Goal: Task Accomplishment & Management: Use online tool/utility

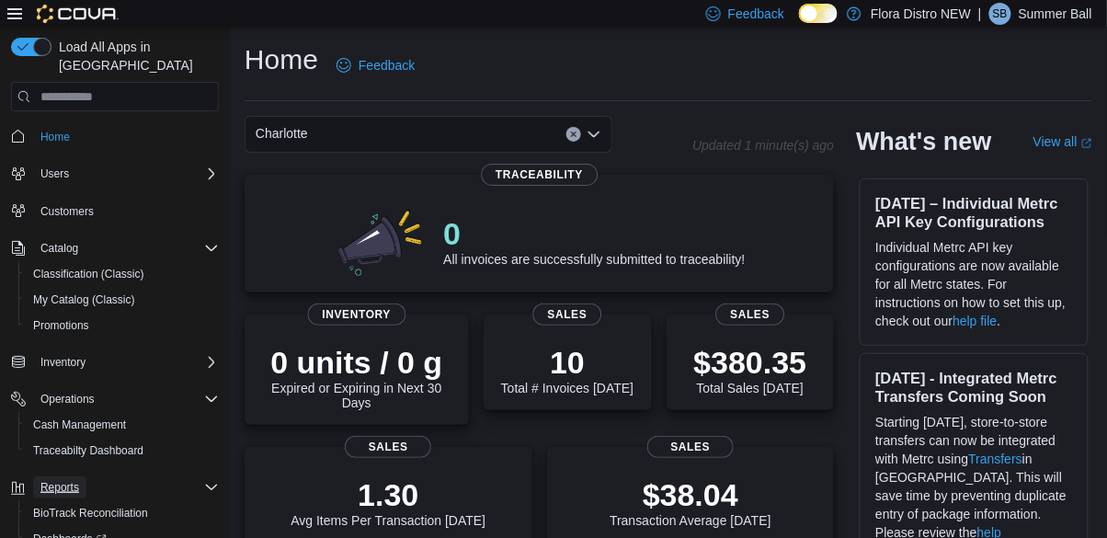
click at [66, 480] on span "Reports" at bounding box center [59, 487] width 39 height 15
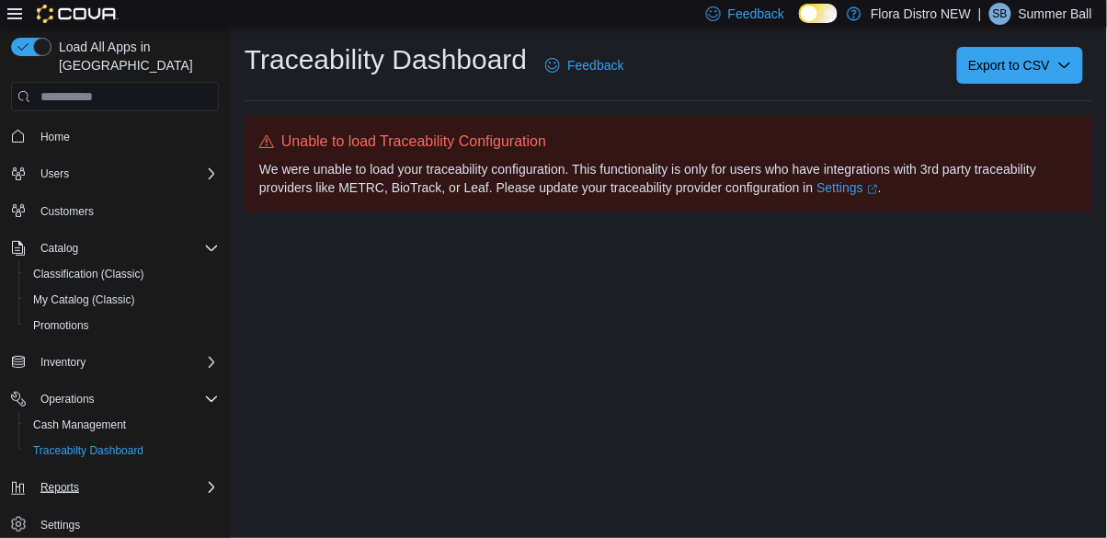
click at [67, 480] on span "Reports" at bounding box center [59, 487] width 39 height 15
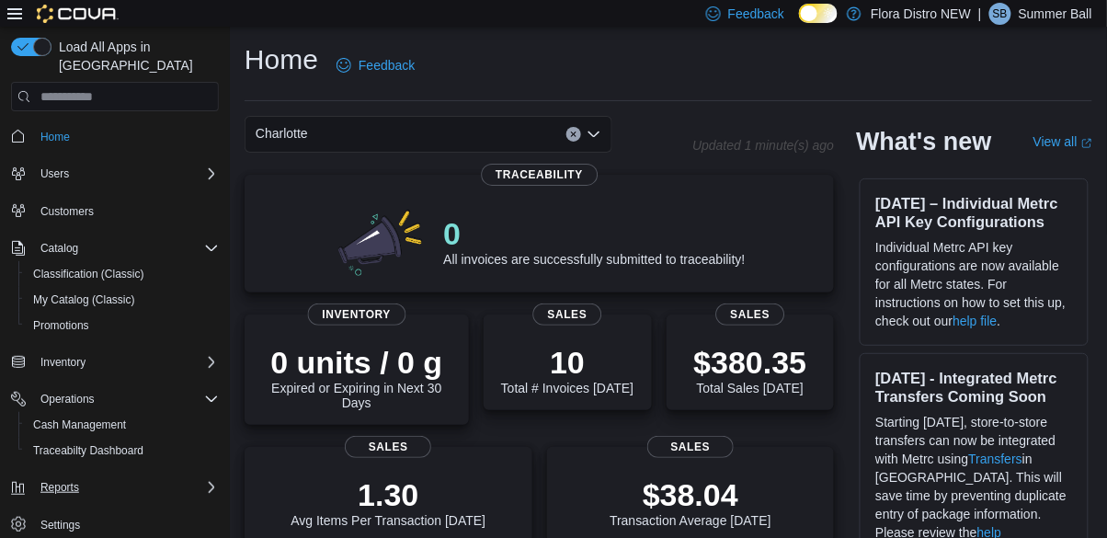
click at [201, 482] on div "Reports" at bounding box center [126, 487] width 186 height 22
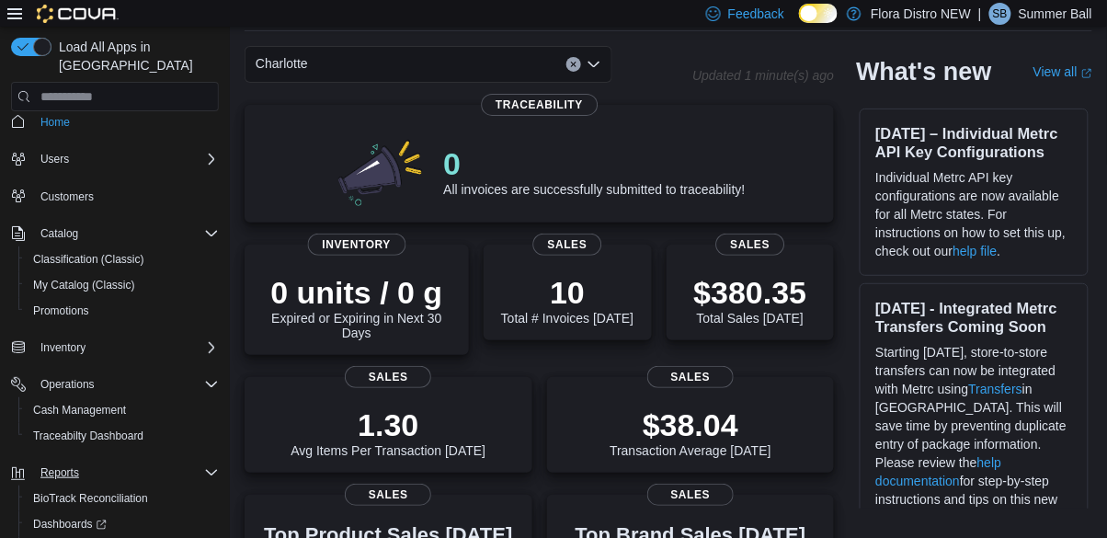
scroll to position [108, 0]
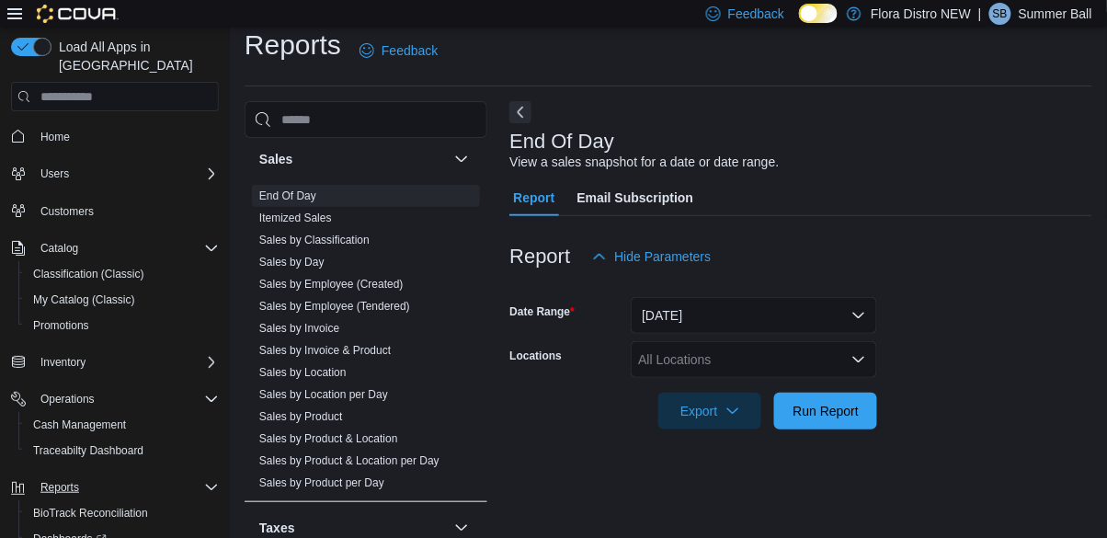
scroll to position [911, 0]
click at [715, 369] on div "All Locations" at bounding box center [754, 359] width 247 height 37
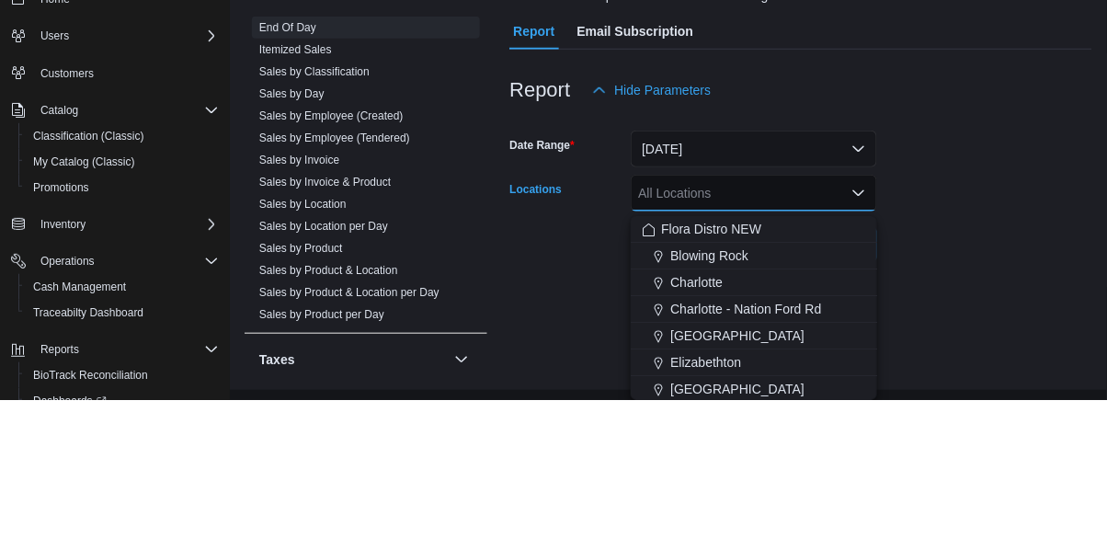
scroll to position [74, 0]
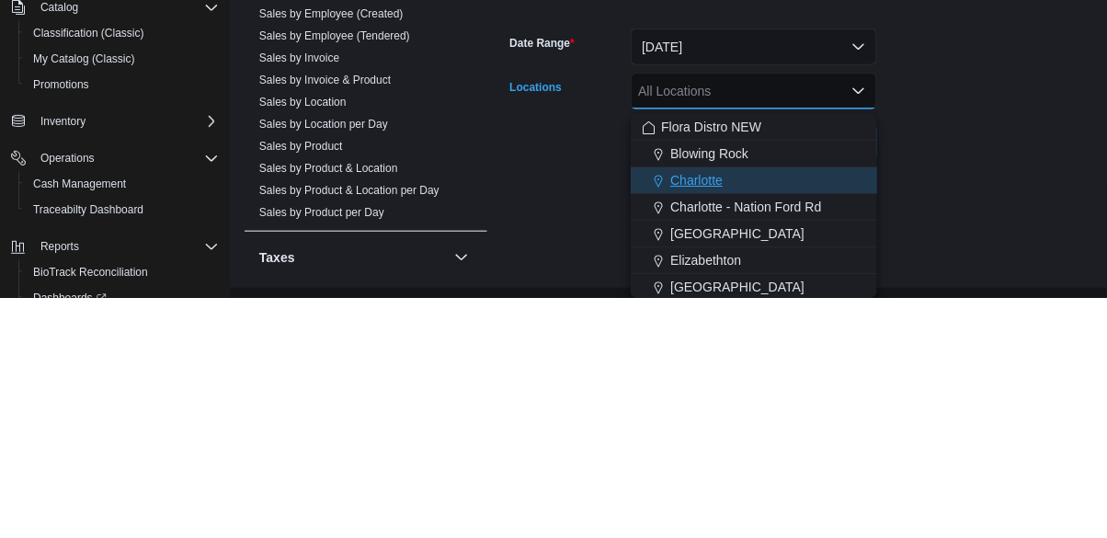
click at [718, 411] on span "Charlotte" at bounding box center [697, 420] width 52 height 18
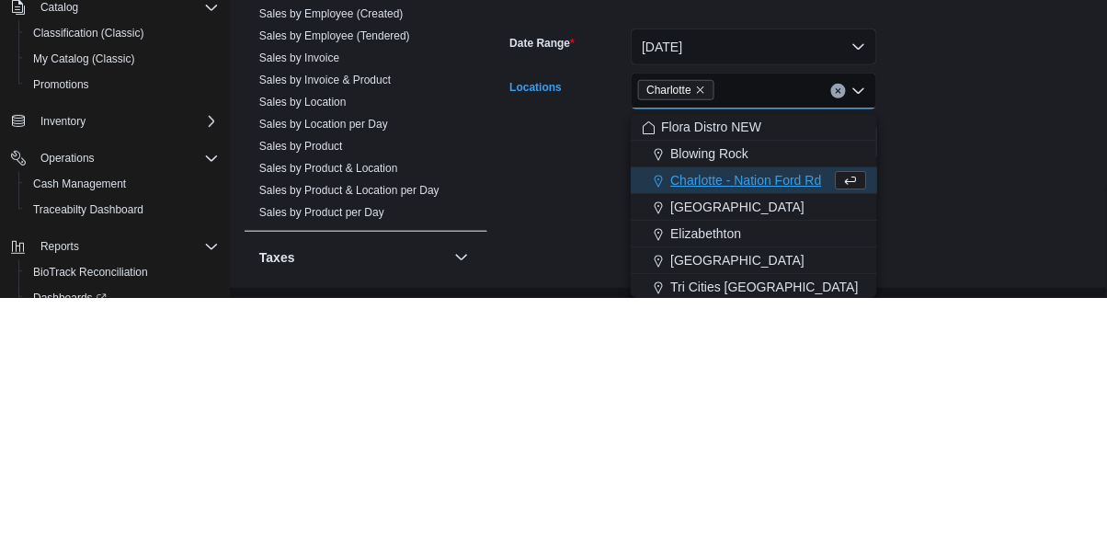
click at [940, 403] on div "End Of Day View a sales snapshot for a date or date range. Report Email Subscri…" at bounding box center [801, 293] width 583 height 441
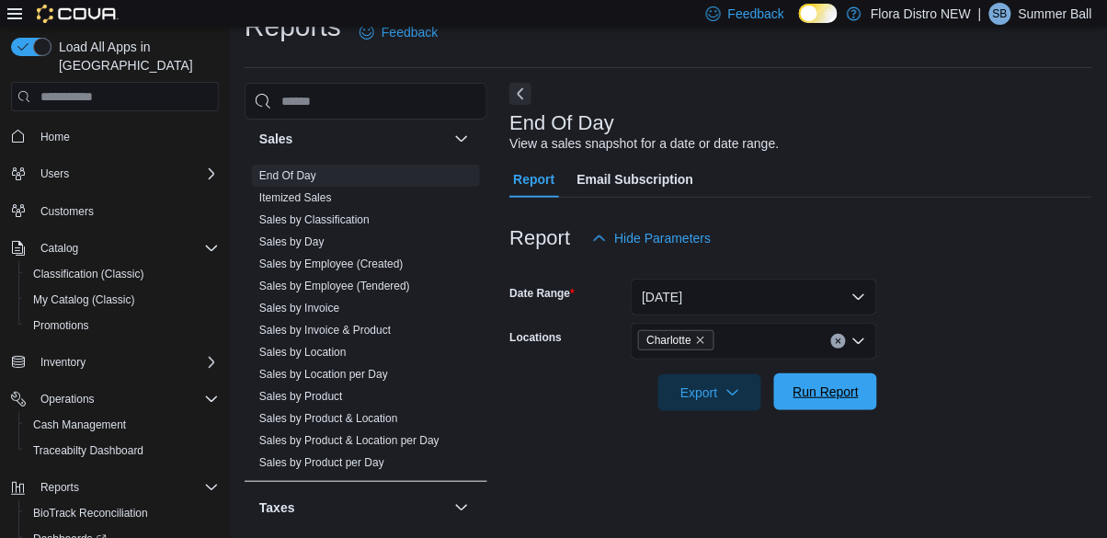
click at [808, 383] on span "Run Report" at bounding box center [827, 392] width 66 height 18
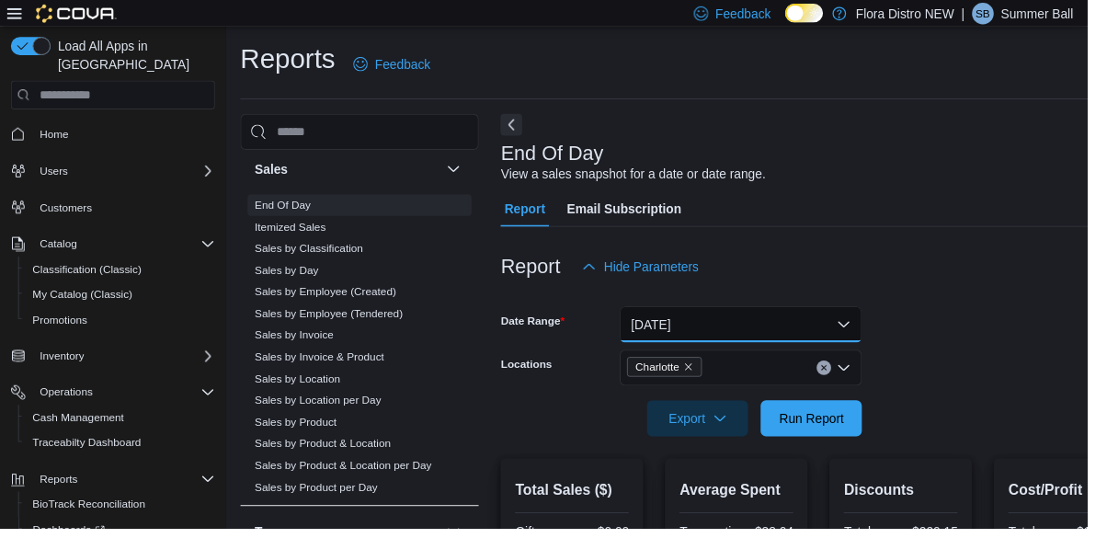
click at [653, 327] on button "Today" at bounding box center [754, 330] width 247 height 37
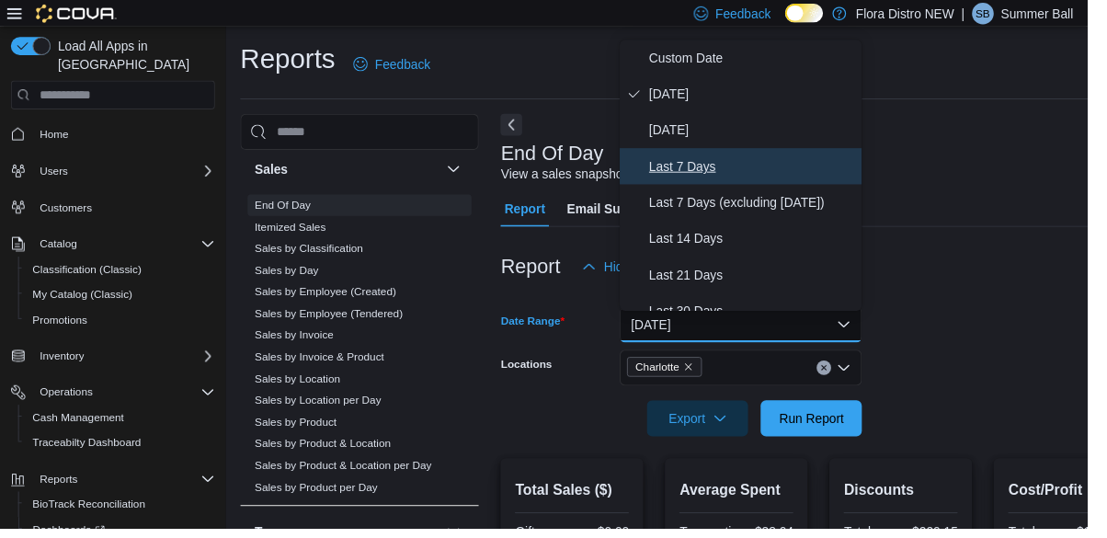
click at [676, 166] on span "Last 7 Days" at bounding box center [765, 169] width 210 height 22
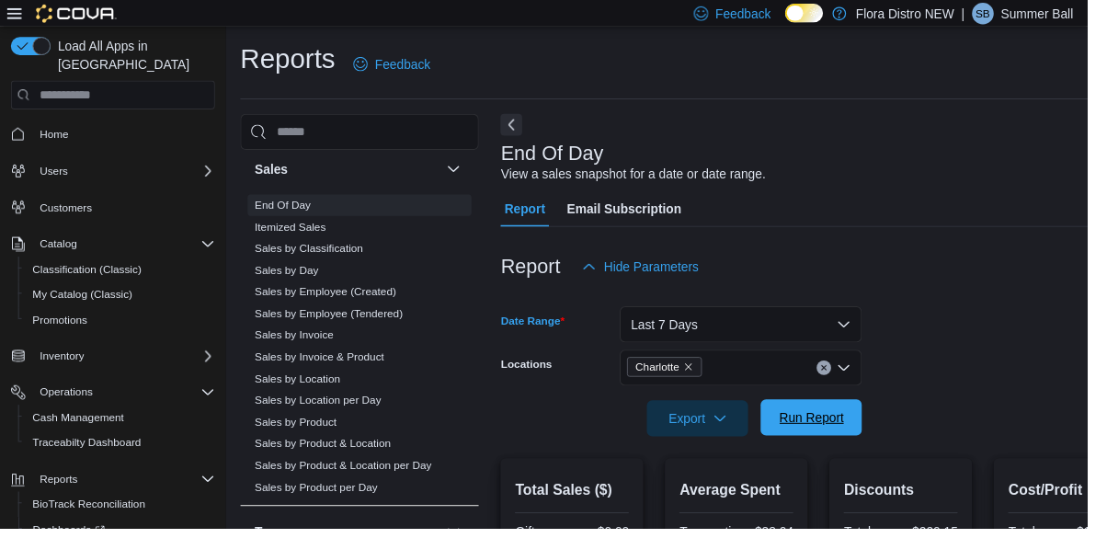
click at [815, 432] on span "Run Report" at bounding box center [827, 425] width 66 height 18
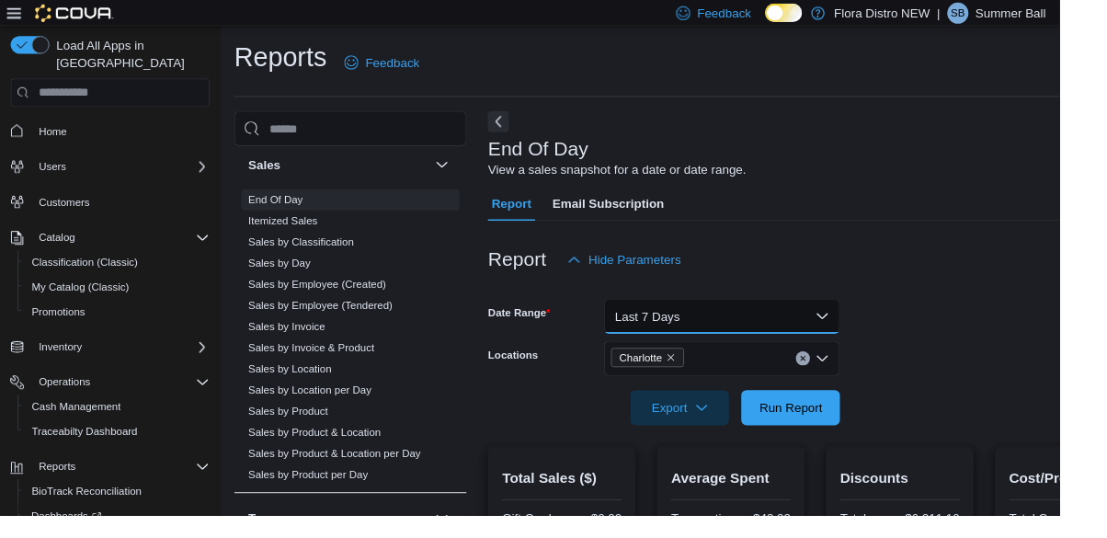
click at [679, 338] on button "Last 7 Days" at bounding box center [754, 330] width 247 height 37
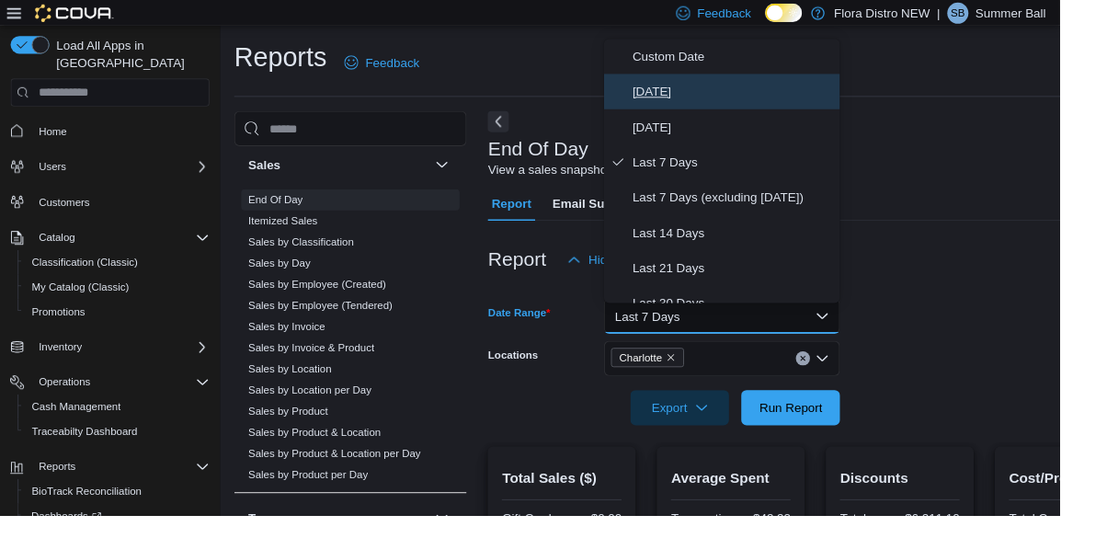
click at [681, 98] on span "Today" at bounding box center [765, 96] width 210 height 22
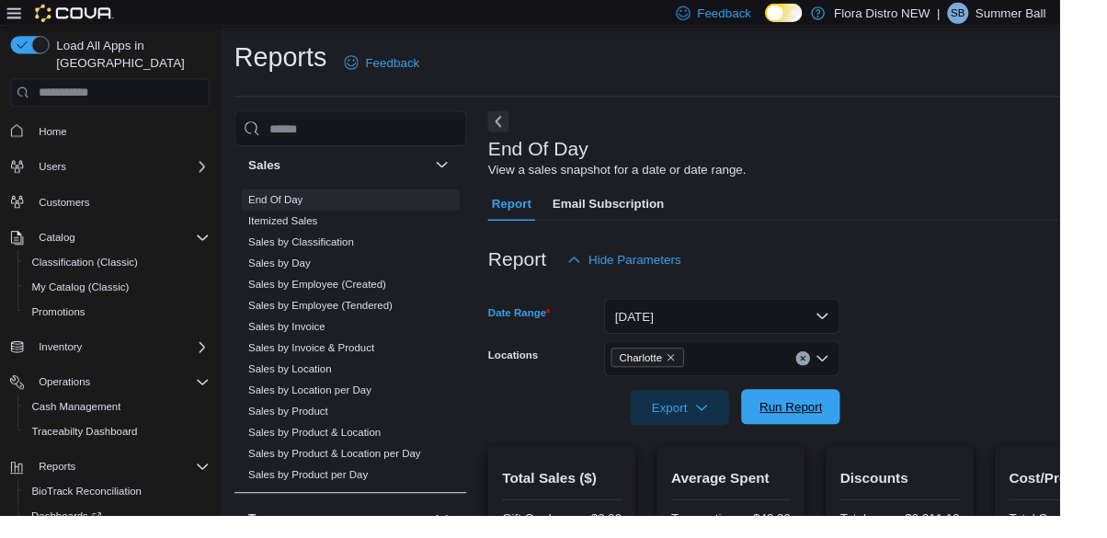
click at [827, 442] on span "Run Report" at bounding box center [826, 425] width 81 height 37
